Goal: Check status: Check status

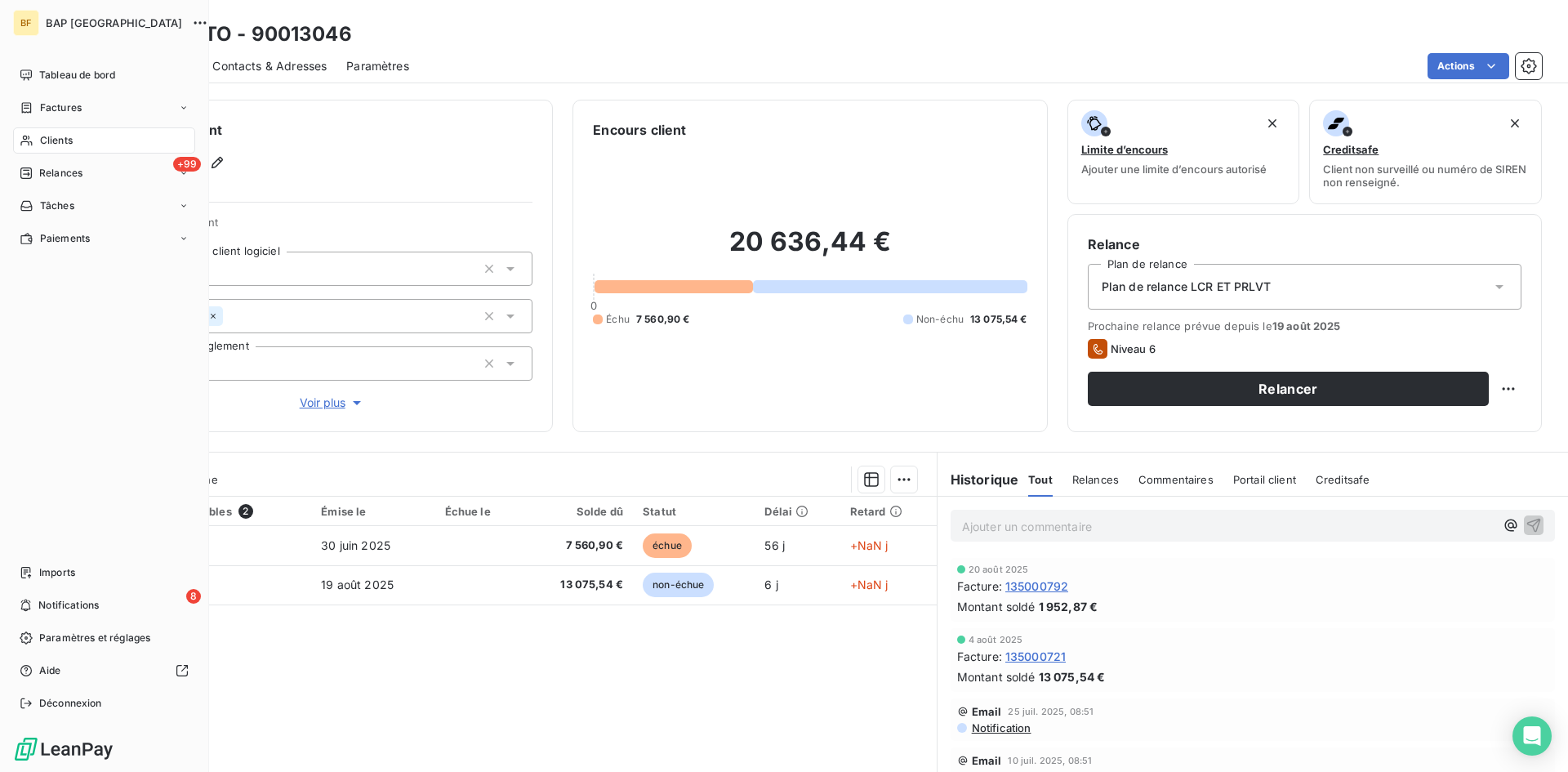
click at [44, 139] on span "Clients" at bounding box center [56, 140] width 33 height 15
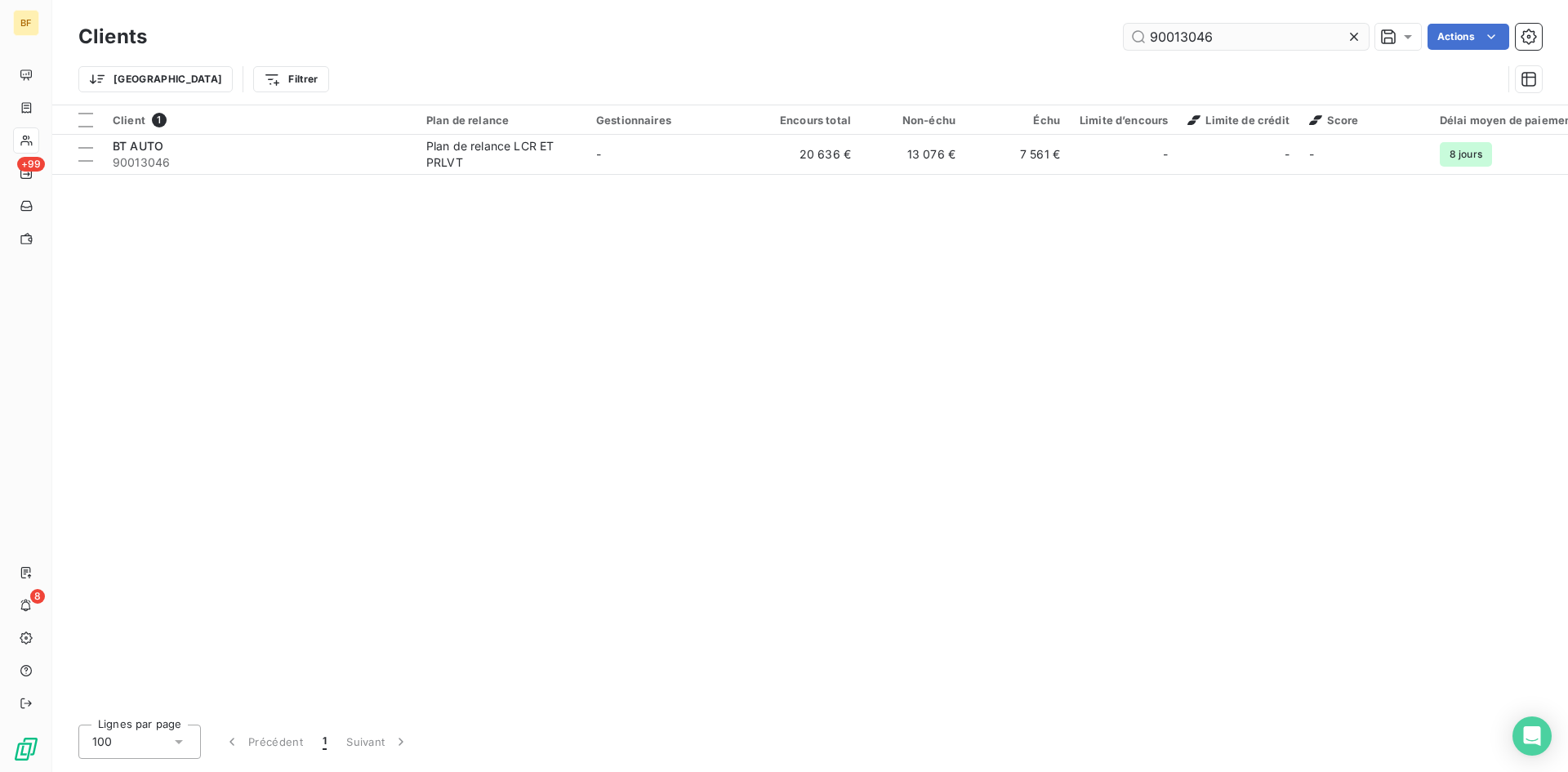
drag, startPoint x: 1261, startPoint y: 45, endPoint x: 1177, endPoint y: 27, distance: 85.9
click at [1177, 27] on input "90013046" at bounding box center [1246, 37] width 245 height 26
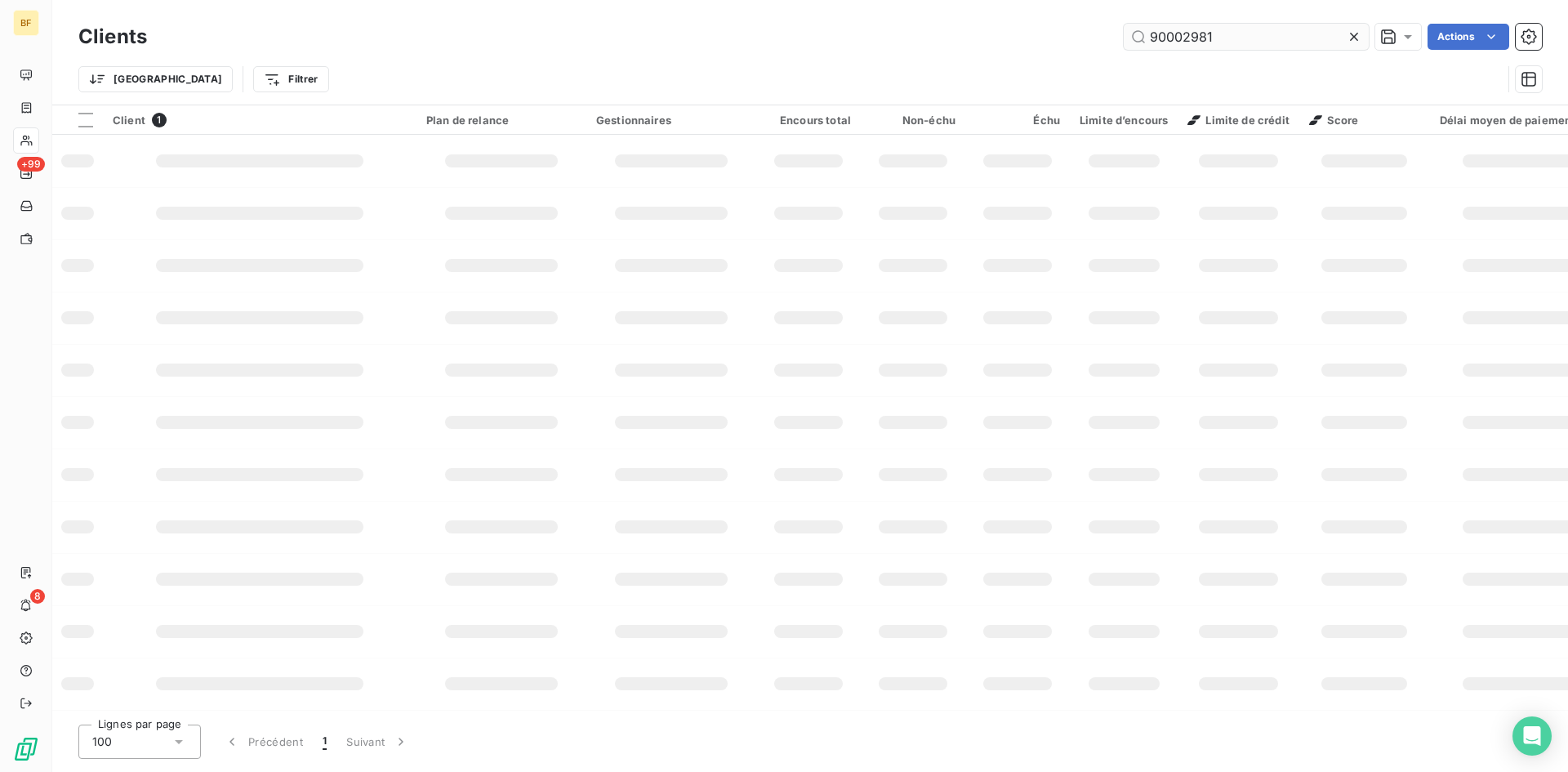
type input "90002981"
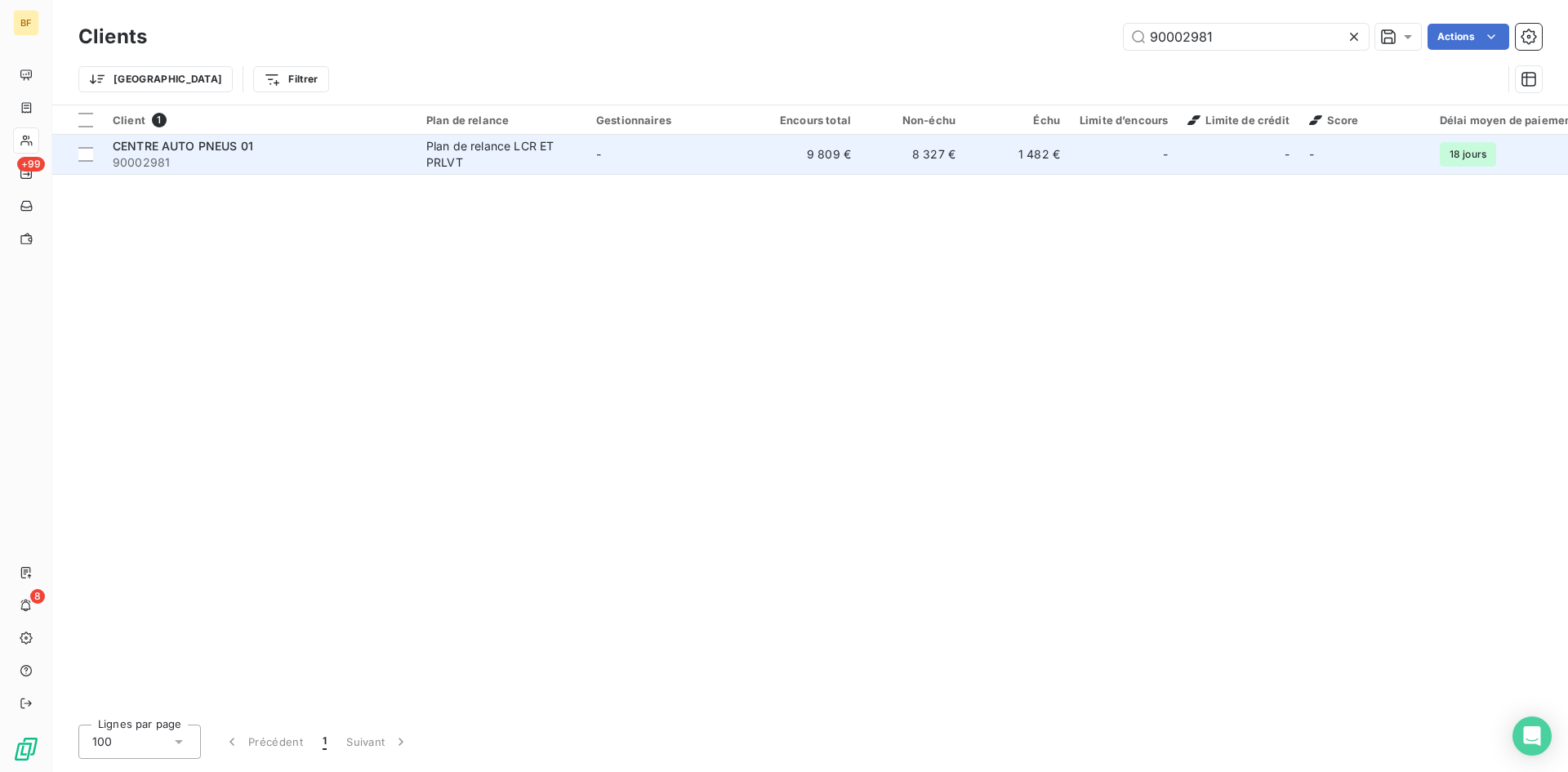
click at [367, 155] on span "90002981" at bounding box center [259, 162] width 294 height 16
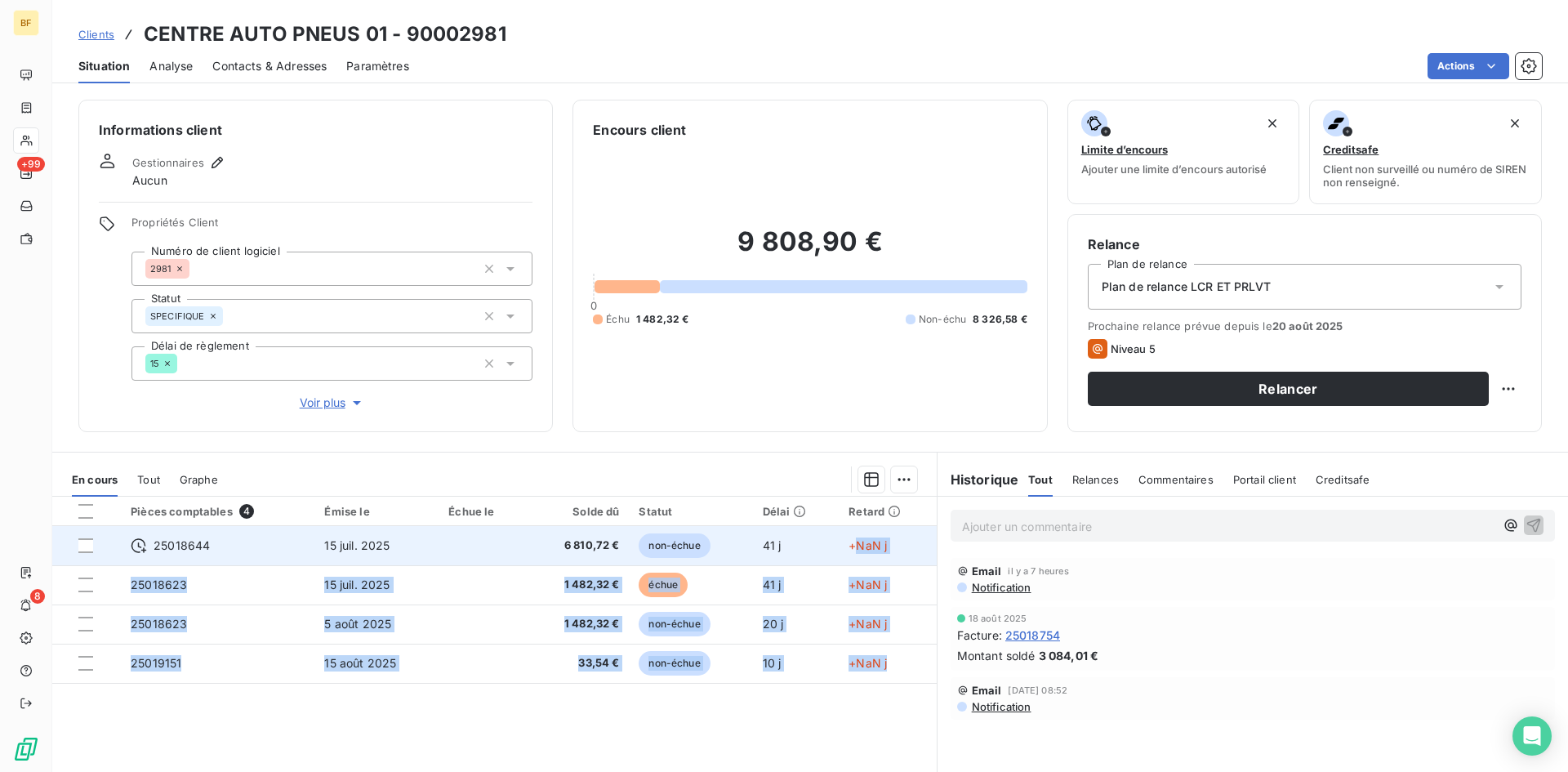
drag, startPoint x: 852, startPoint y: 670, endPoint x: 850, endPoint y: 536, distance: 134.0
click at [850, 536] on tbody "25018644 [DATE] 6 810,72 € non-échue 41 j +NaN j 25018623 [DATE] 1 482,32 € éch…" at bounding box center [494, 605] width 884 height 157
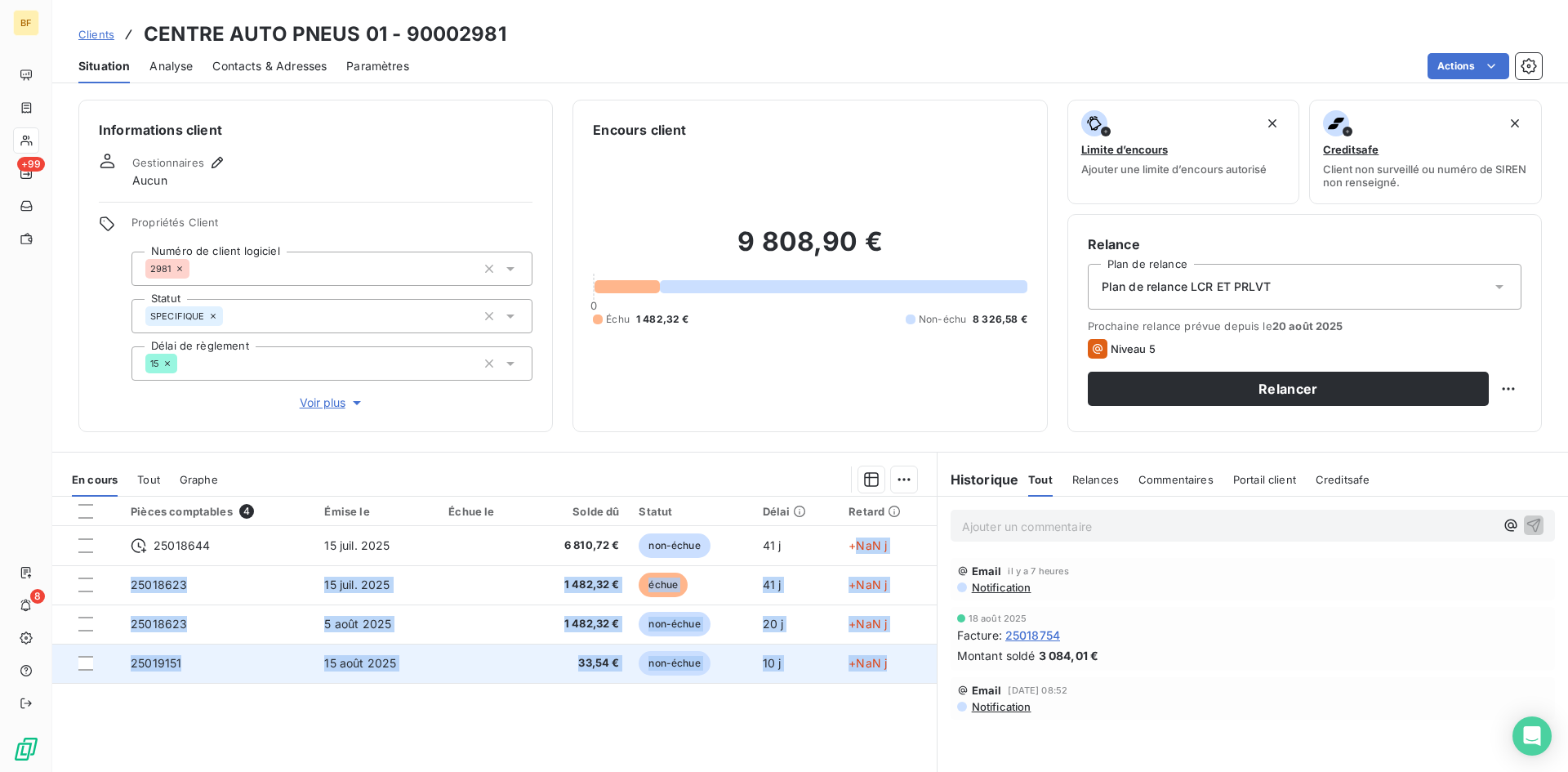
click at [848, 667] on span "+NaN j" at bounding box center [867, 663] width 39 height 14
